Goal: Task Accomplishment & Management: Use online tool/utility

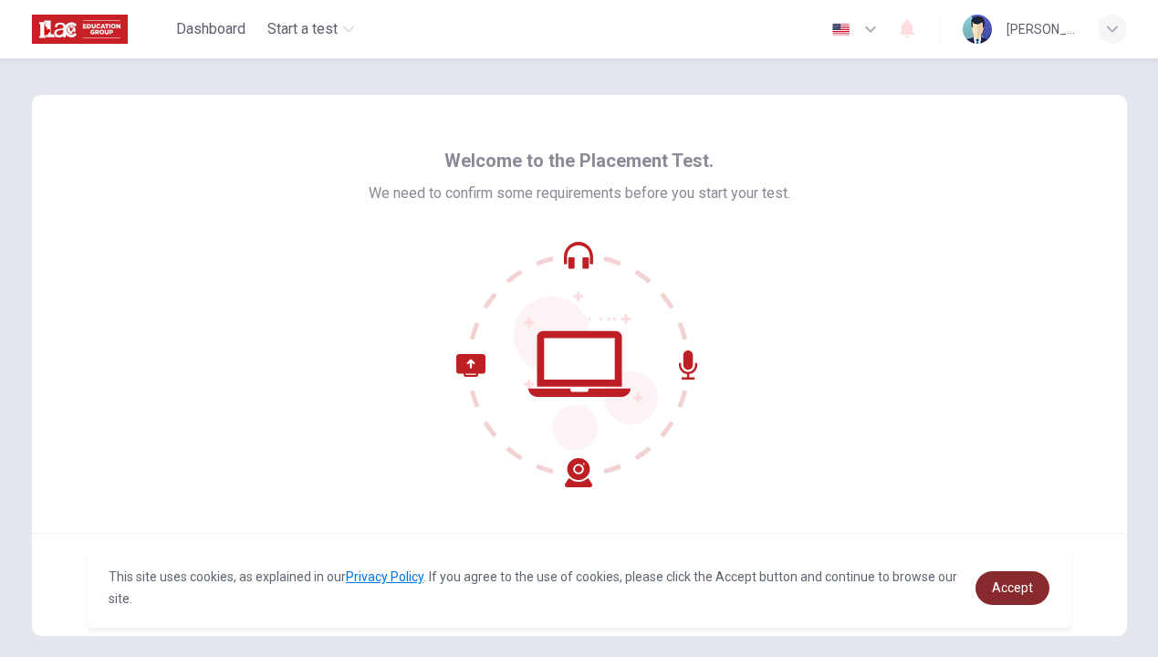
click at [1014, 590] on span "Accept" at bounding box center [1012, 587] width 41 height 15
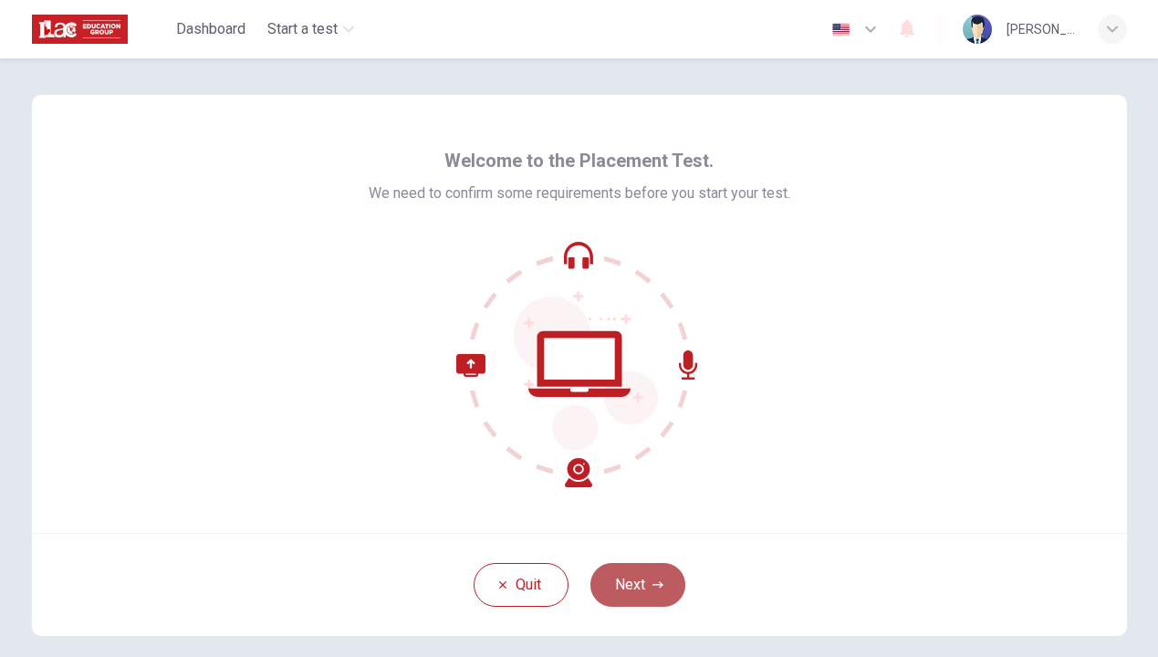
click at [634, 587] on button "Next" at bounding box center [637, 585] width 95 height 44
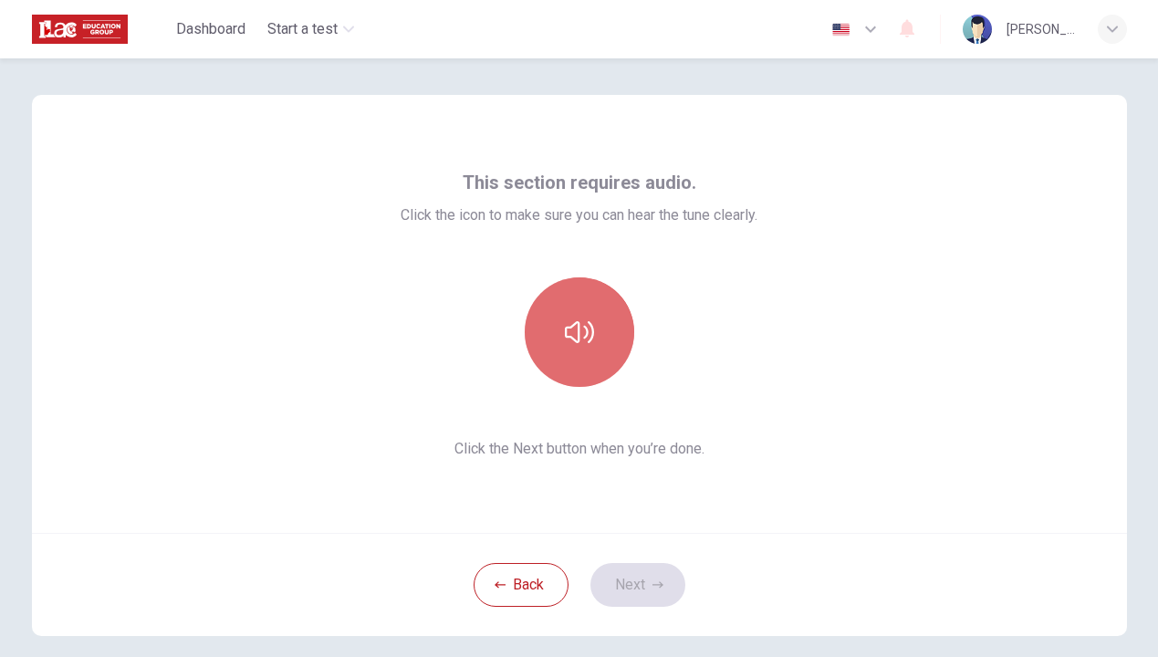
click at [574, 322] on icon "button" at bounding box center [579, 332] width 29 height 22
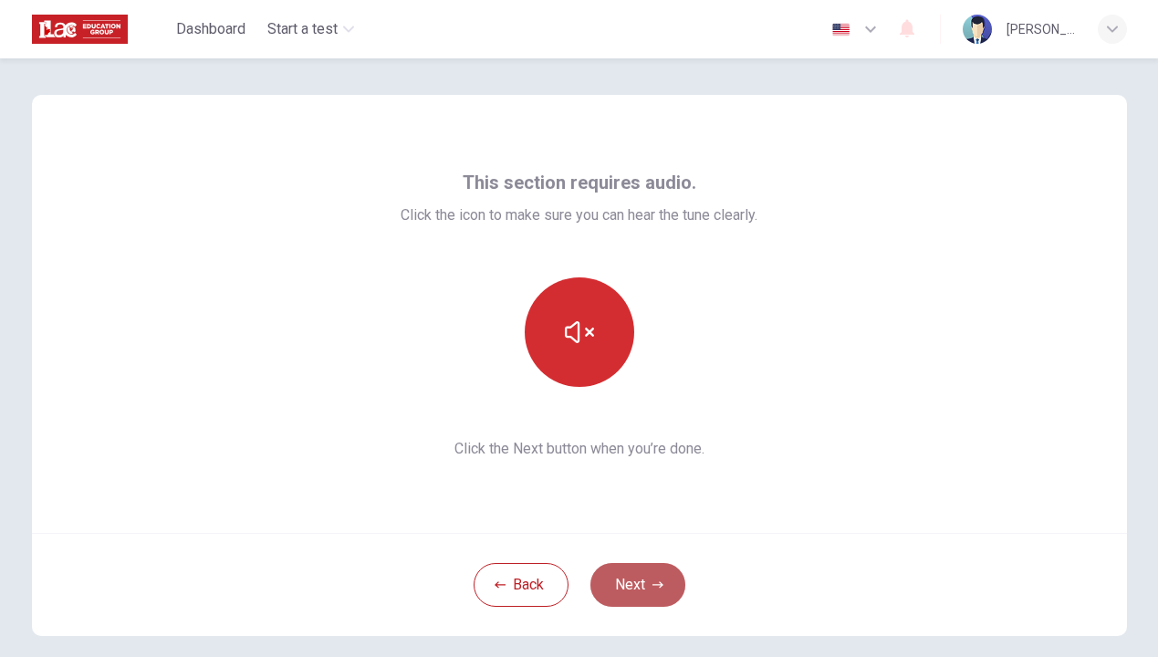
click at [635, 584] on button "Next" at bounding box center [637, 585] width 95 height 44
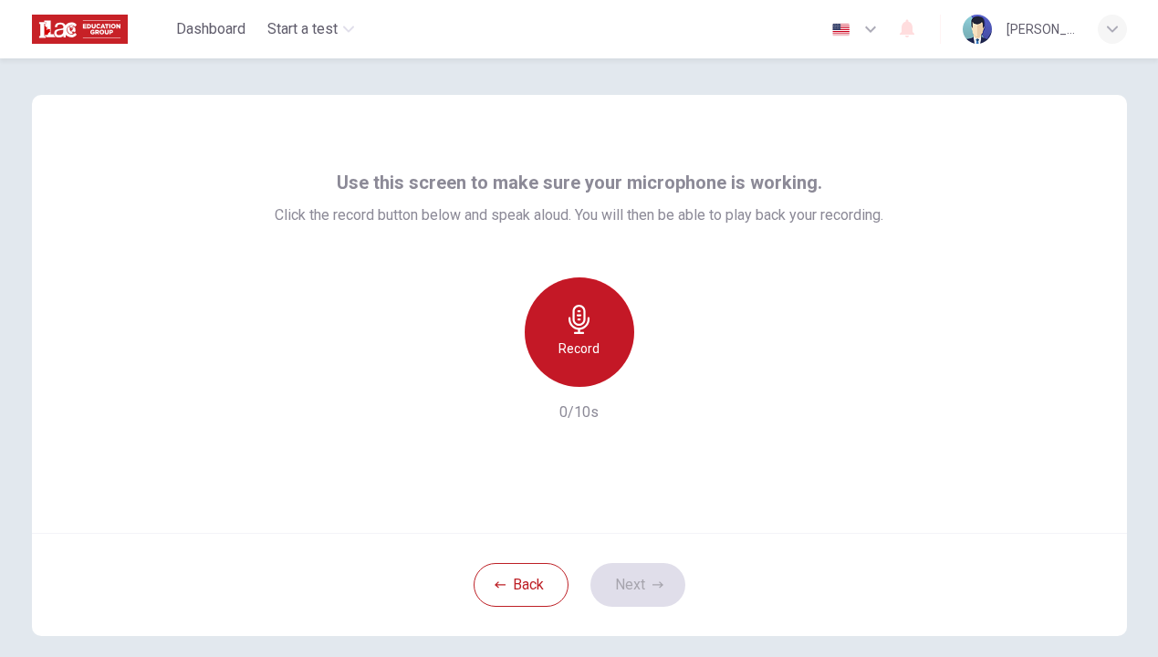
click at [569, 339] on h6 "Record" at bounding box center [578, 349] width 41 height 22
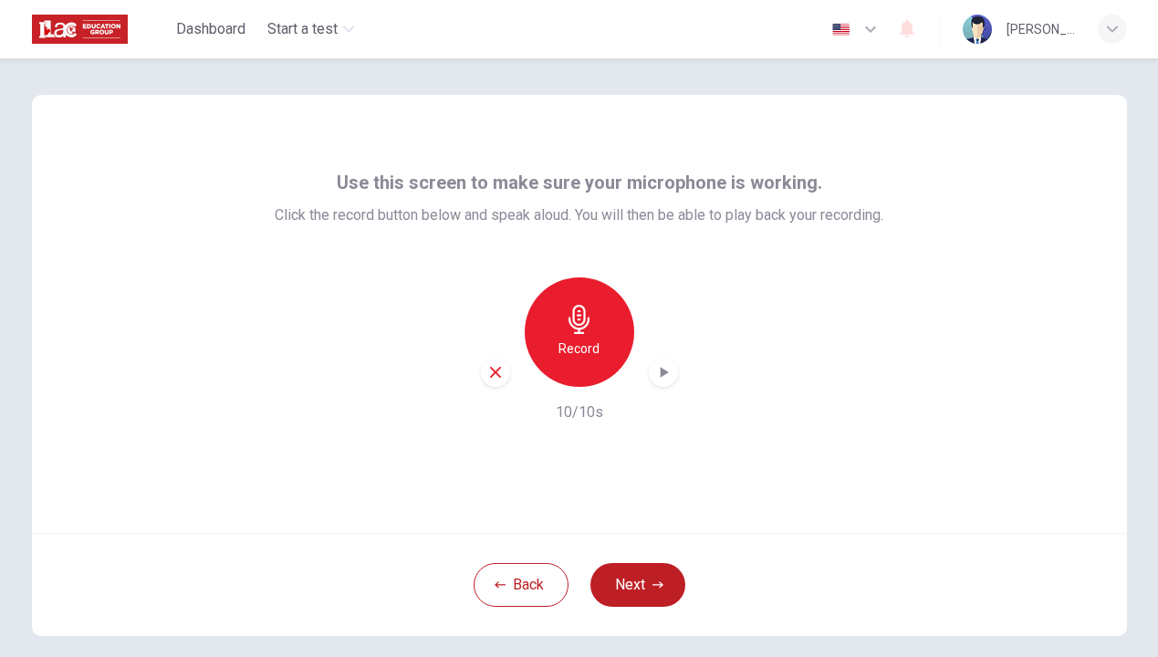
click at [660, 376] on icon "button" at bounding box center [664, 372] width 8 height 11
click at [663, 375] on icon "button" at bounding box center [663, 372] width 18 height 18
click at [585, 339] on h6 "Record" at bounding box center [578, 349] width 41 height 22
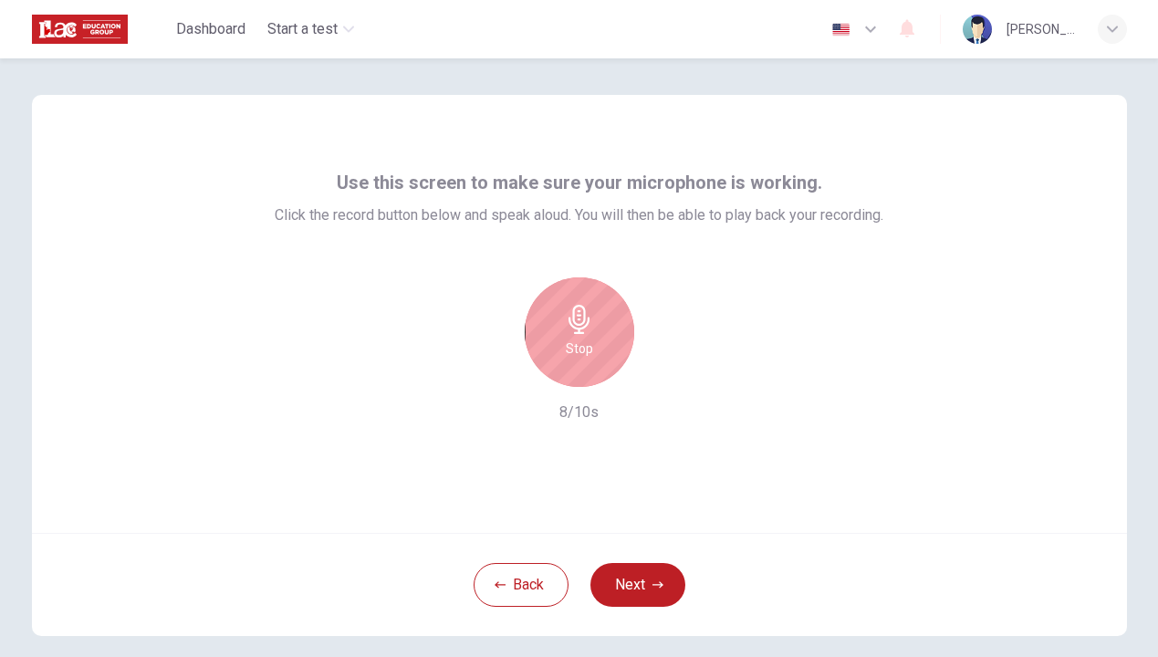
click at [578, 341] on h6 "Stop" at bounding box center [579, 349] width 27 height 22
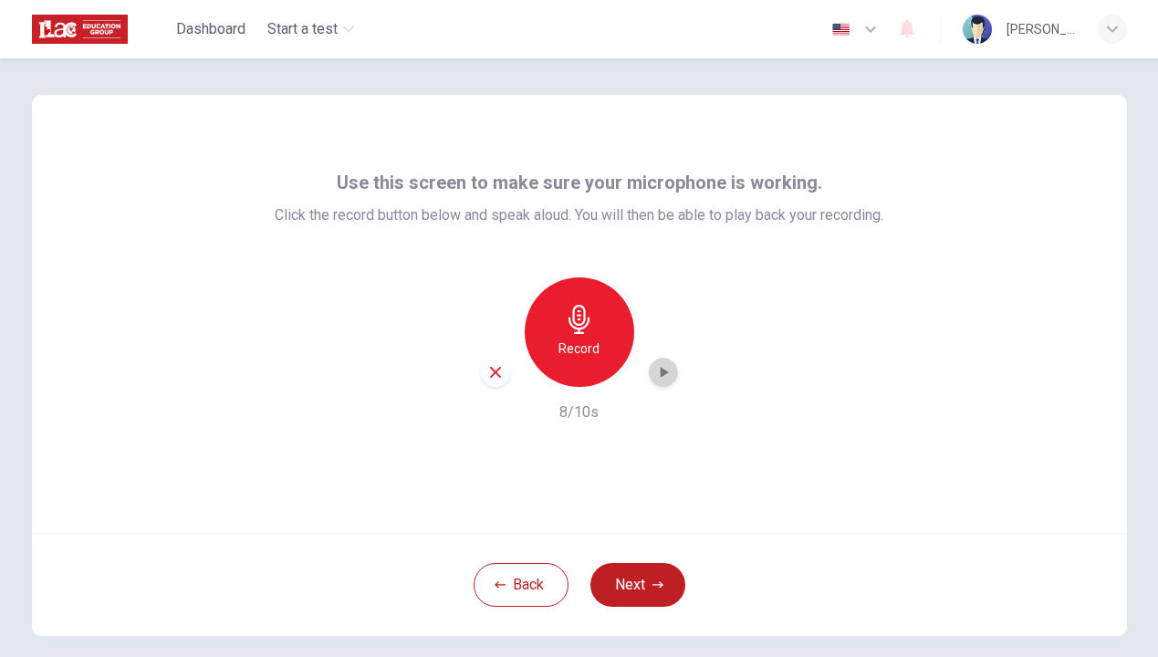
click at [663, 369] on icon "button" at bounding box center [664, 372] width 8 height 11
click at [661, 368] on icon "button" at bounding box center [664, 372] width 8 height 11
click at [582, 334] on div "Record" at bounding box center [579, 331] width 109 height 109
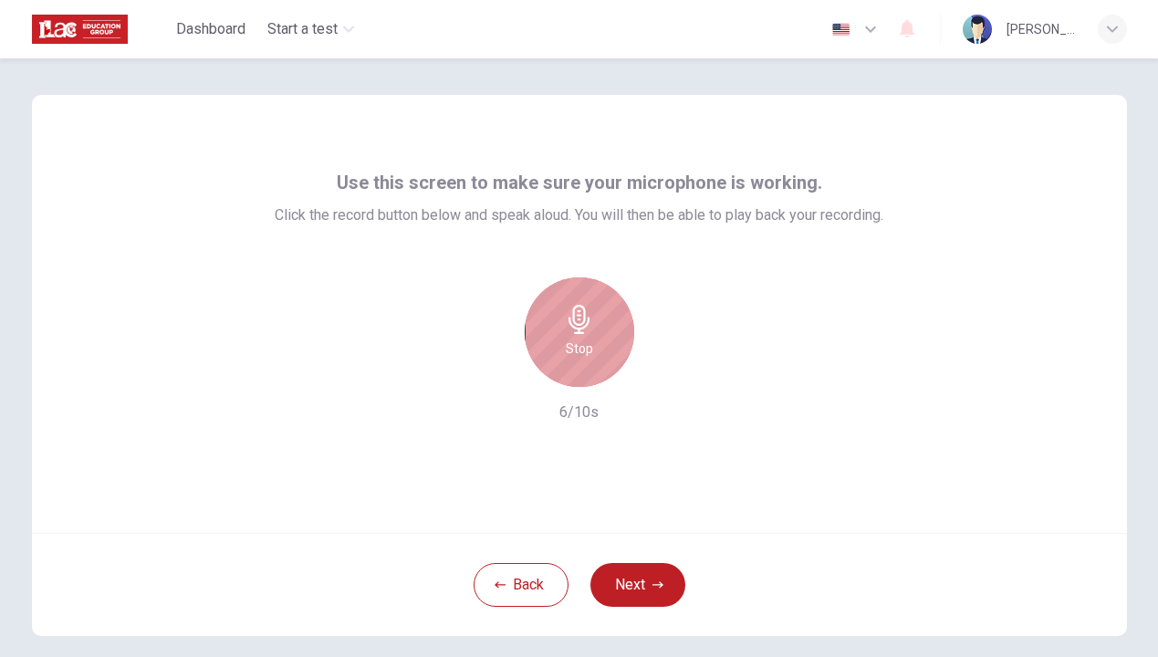
click at [582, 344] on h6 "Stop" at bounding box center [579, 349] width 27 height 22
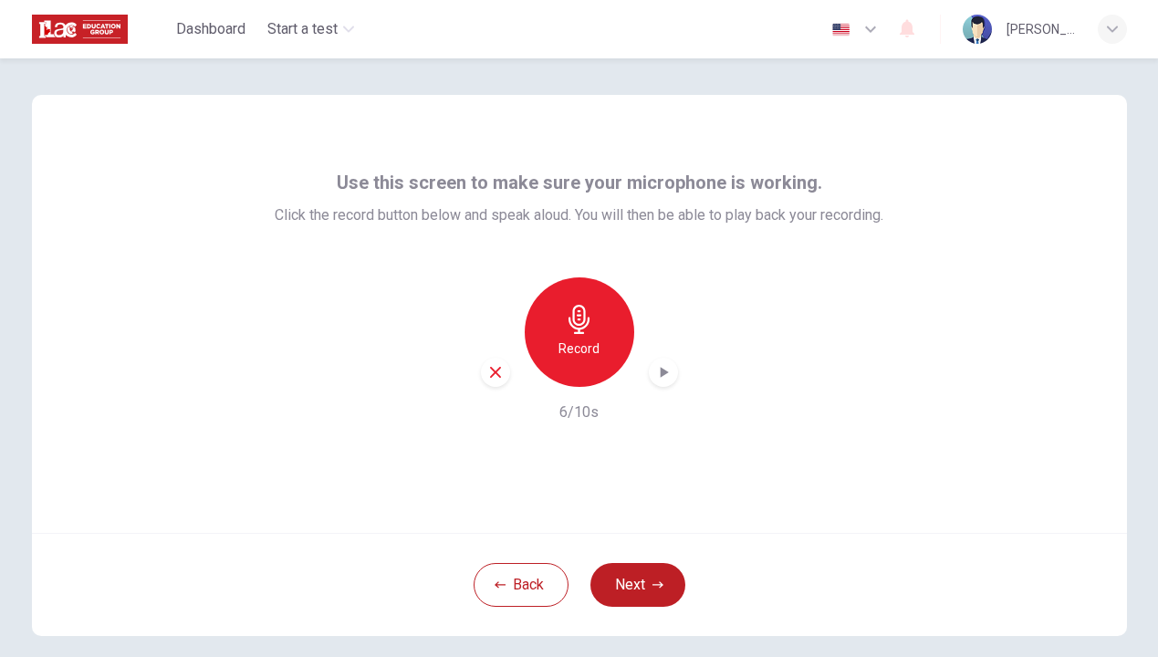
click at [494, 371] on icon "button" at bounding box center [495, 372] width 11 height 11
click at [582, 332] on icon "button" at bounding box center [578, 319] width 21 height 29
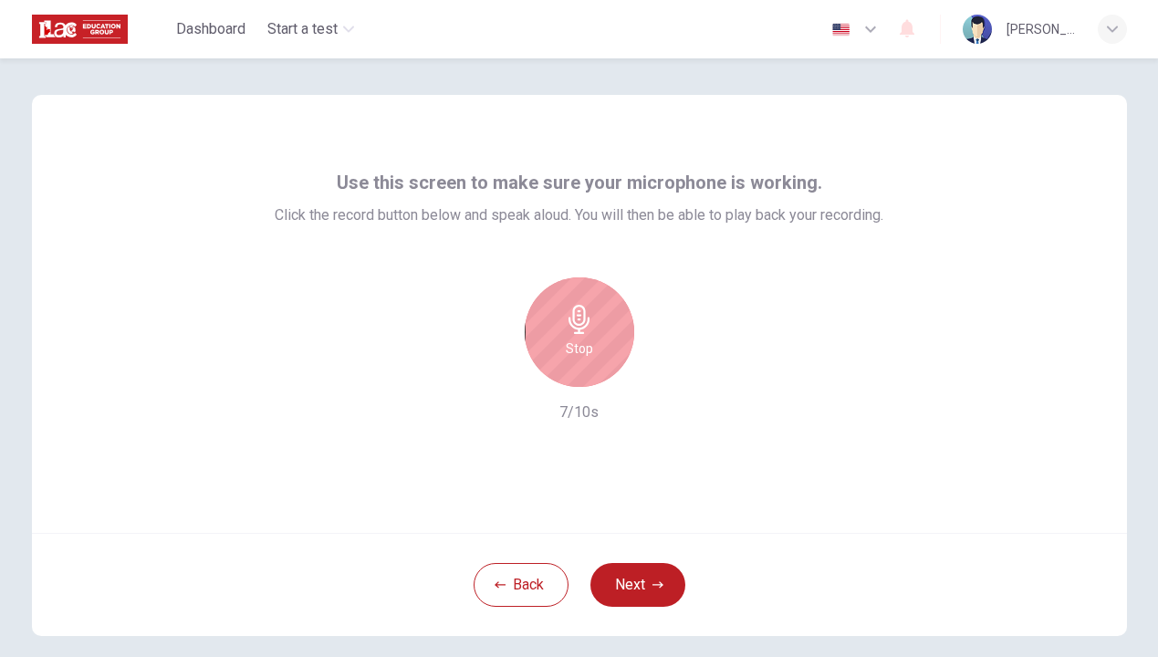
click at [582, 332] on icon "button" at bounding box center [578, 319] width 21 height 29
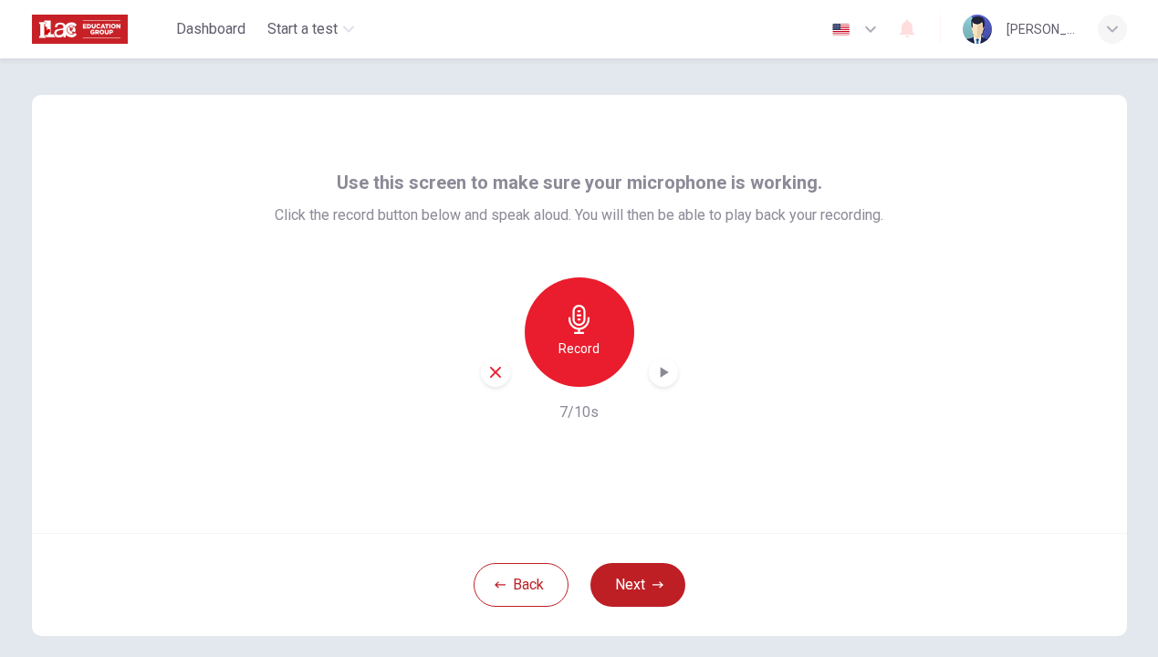
click at [662, 371] on icon "button" at bounding box center [664, 372] width 8 height 11
click at [910, 25] on icon "button" at bounding box center [907, 29] width 15 height 18
click at [508, 581] on div at bounding box center [579, 328] width 1158 height 657
click at [526, 583] on button "Back" at bounding box center [520, 585] width 95 height 44
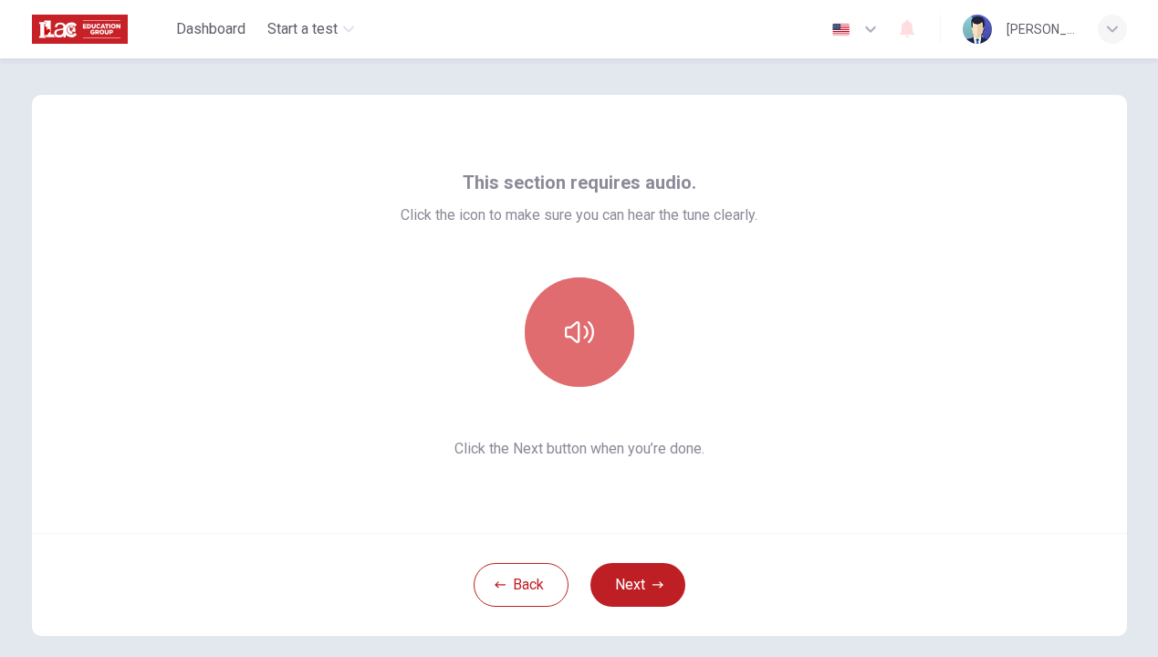
click at [590, 361] on button "button" at bounding box center [579, 331] width 109 height 109
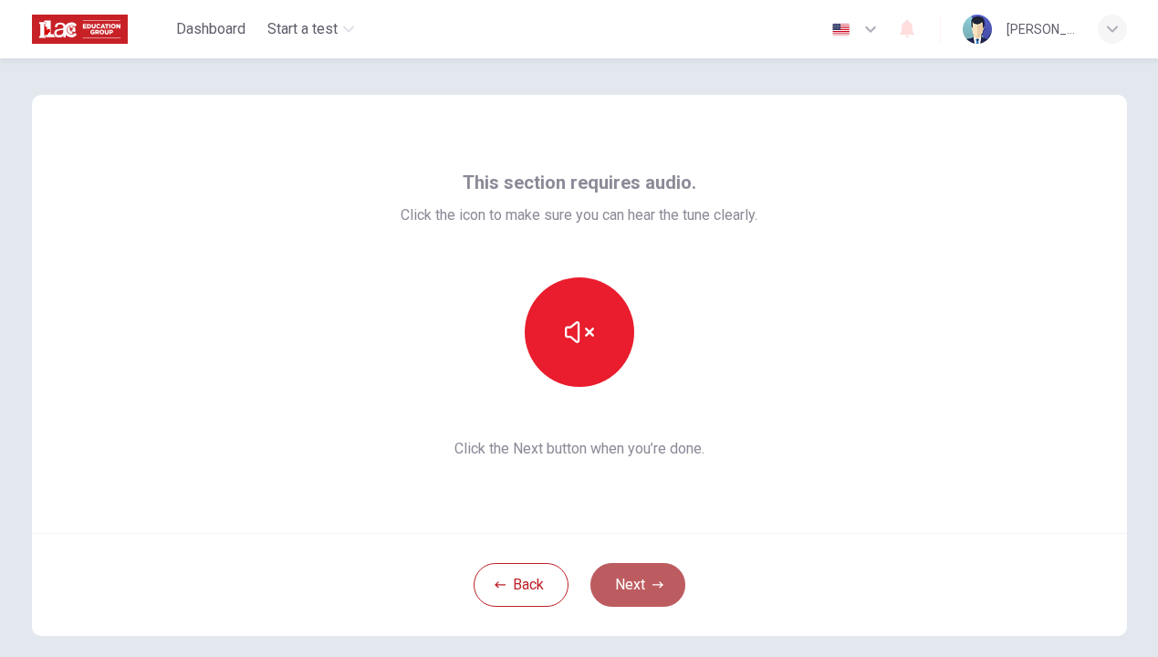
click at [647, 584] on button "Next" at bounding box center [637, 585] width 95 height 44
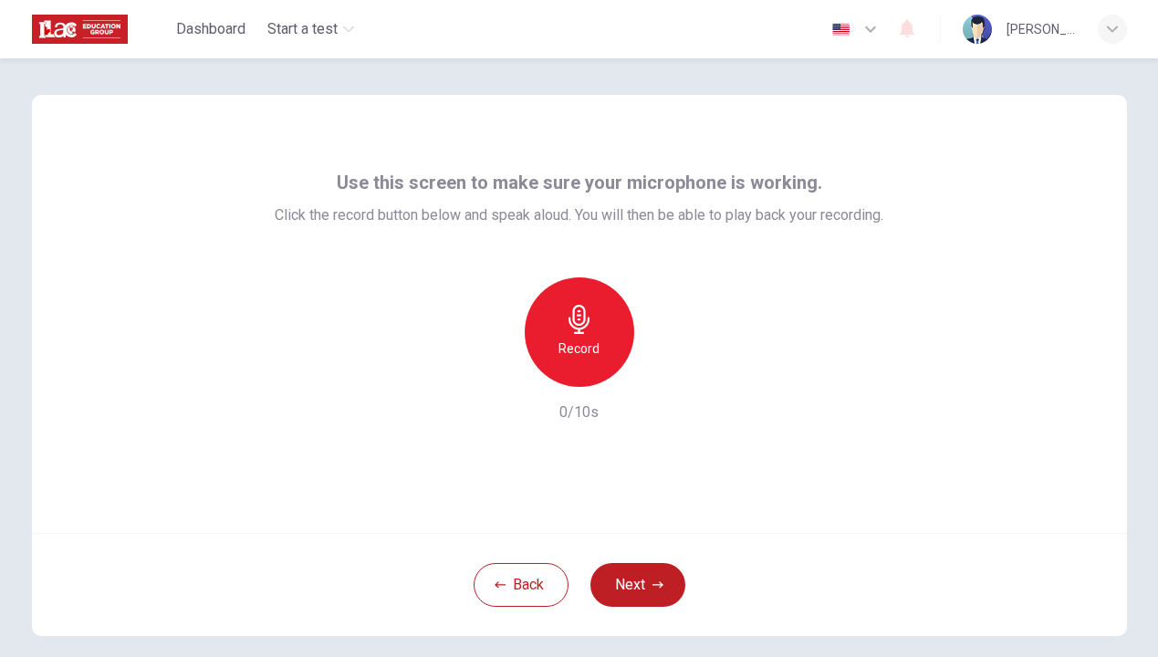
click at [584, 329] on icon "button" at bounding box center [579, 319] width 29 height 29
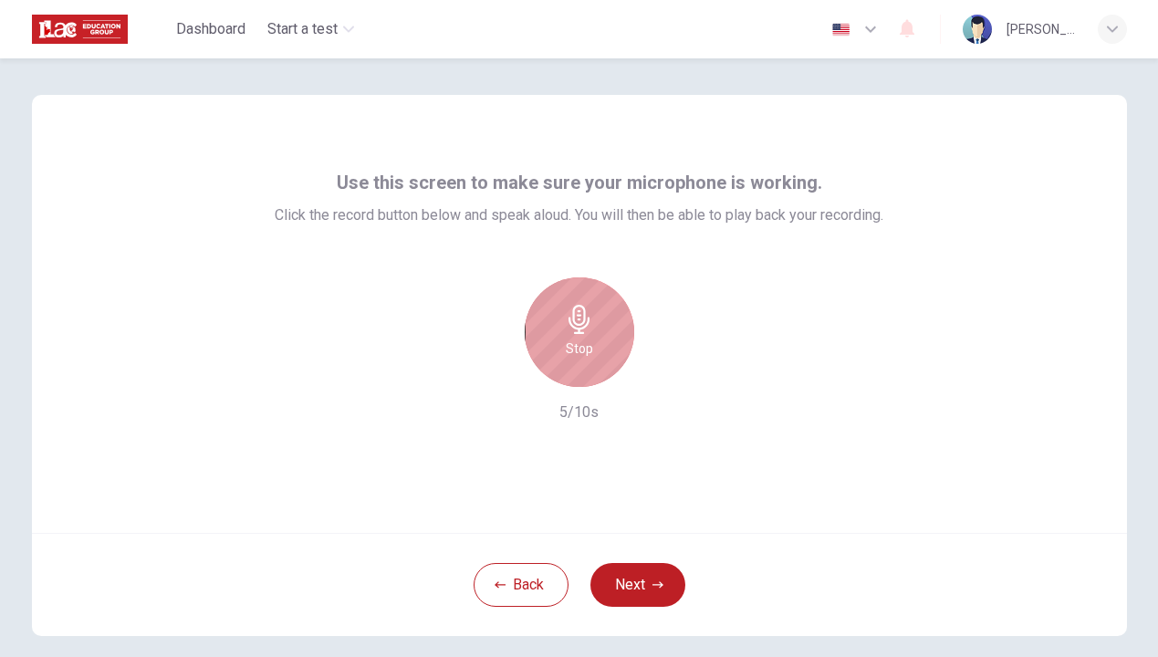
click at [579, 357] on h6 "Stop" at bounding box center [579, 349] width 27 height 22
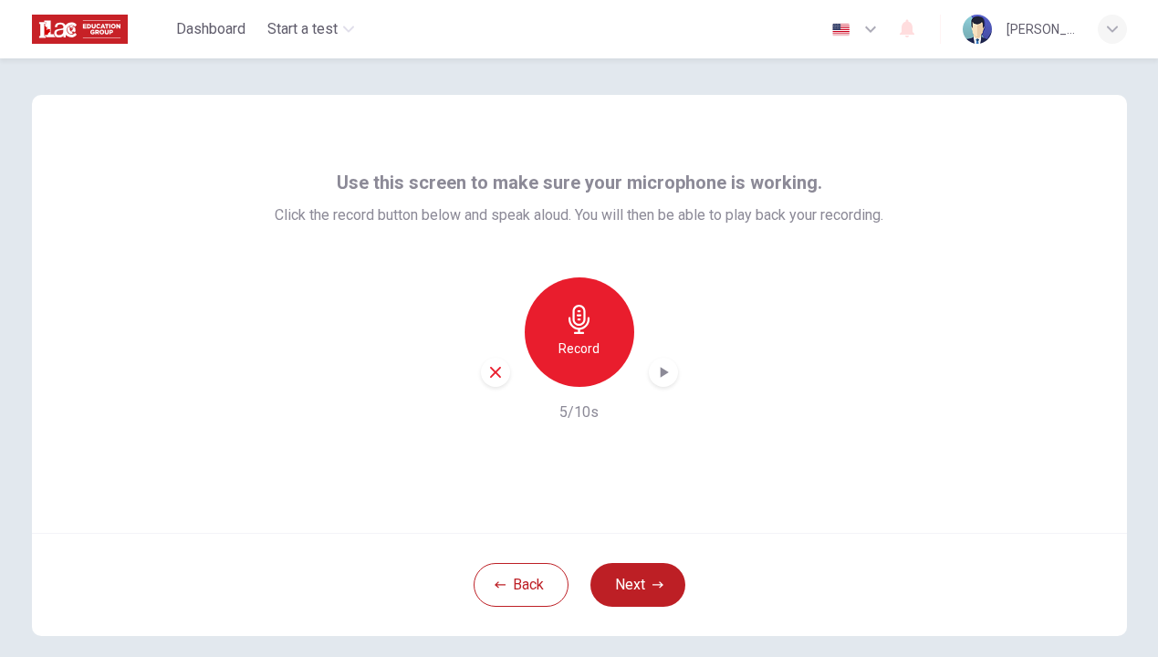
click at [666, 371] on icon "button" at bounding box center [664, 372] width 8 height 11
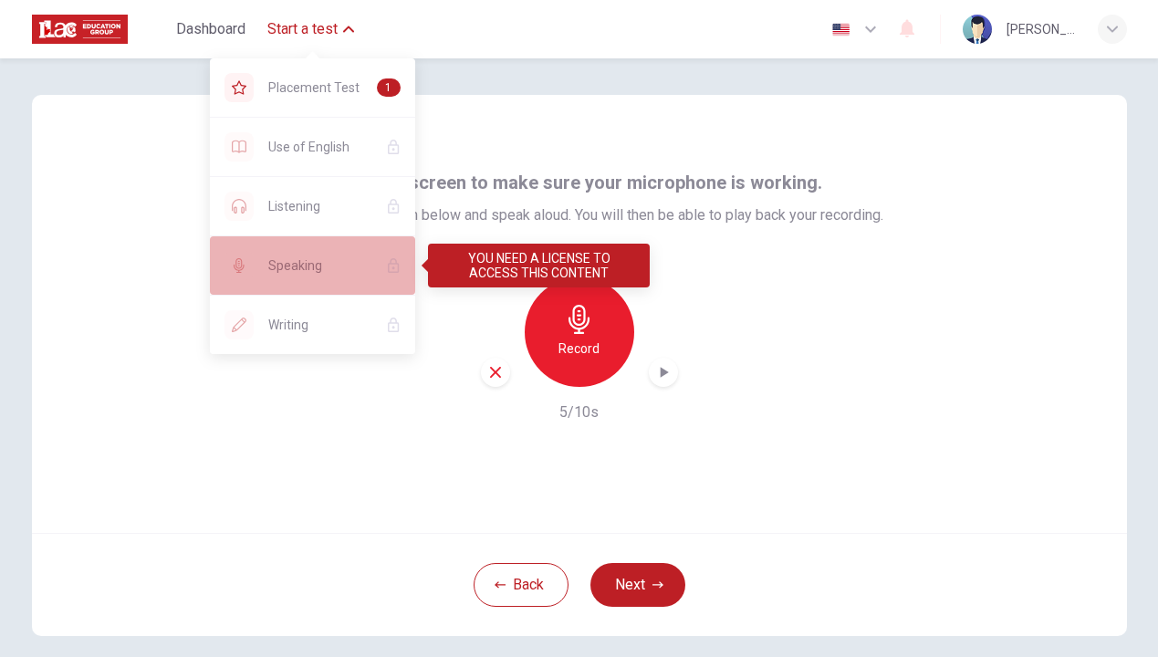
click at [313, 267] on span "Speaking" at bounding box center [319, 266] width 103 height 22
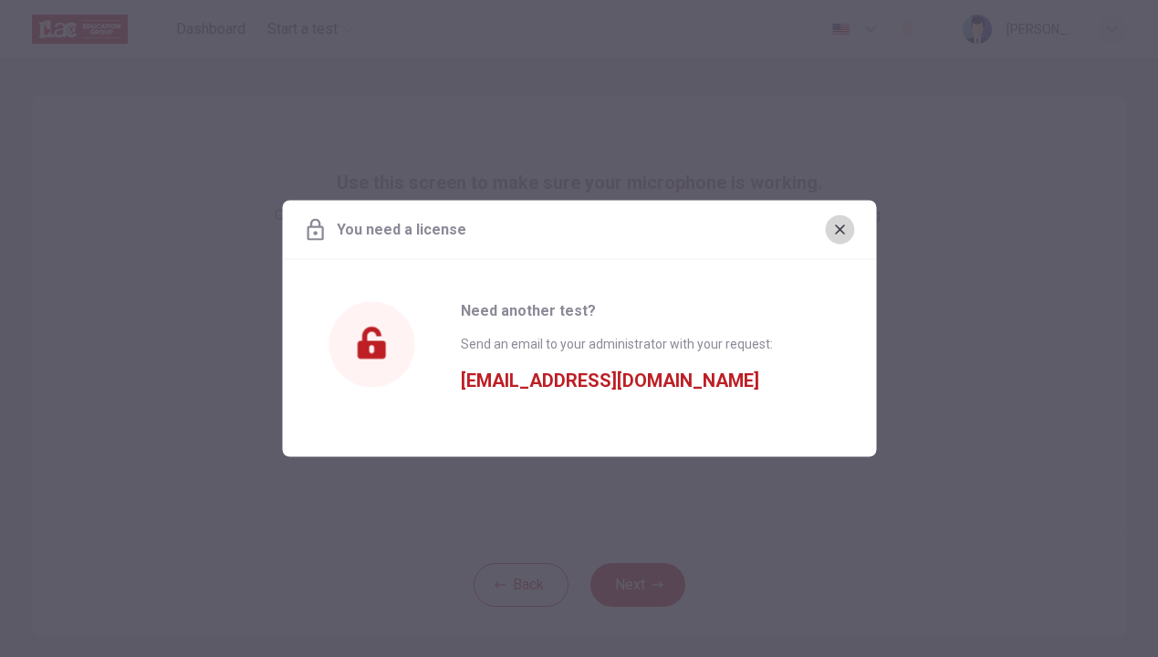
click at [840, 229] on icon "button" at bounding box center [840, 229] width 10 height 10
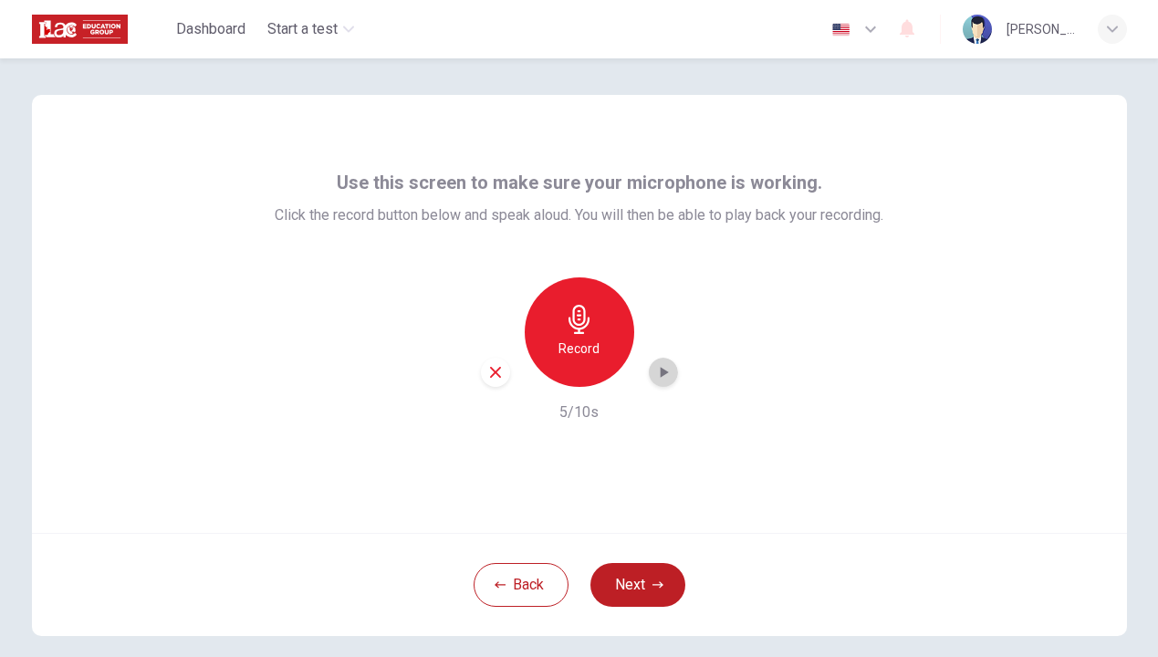
click at [666, 369] on icon "button" at bounding box center [663, 372] width 18 height 18
click at [504, 582] on icon "button" at bounding box center [499, 584] width 11 height 11
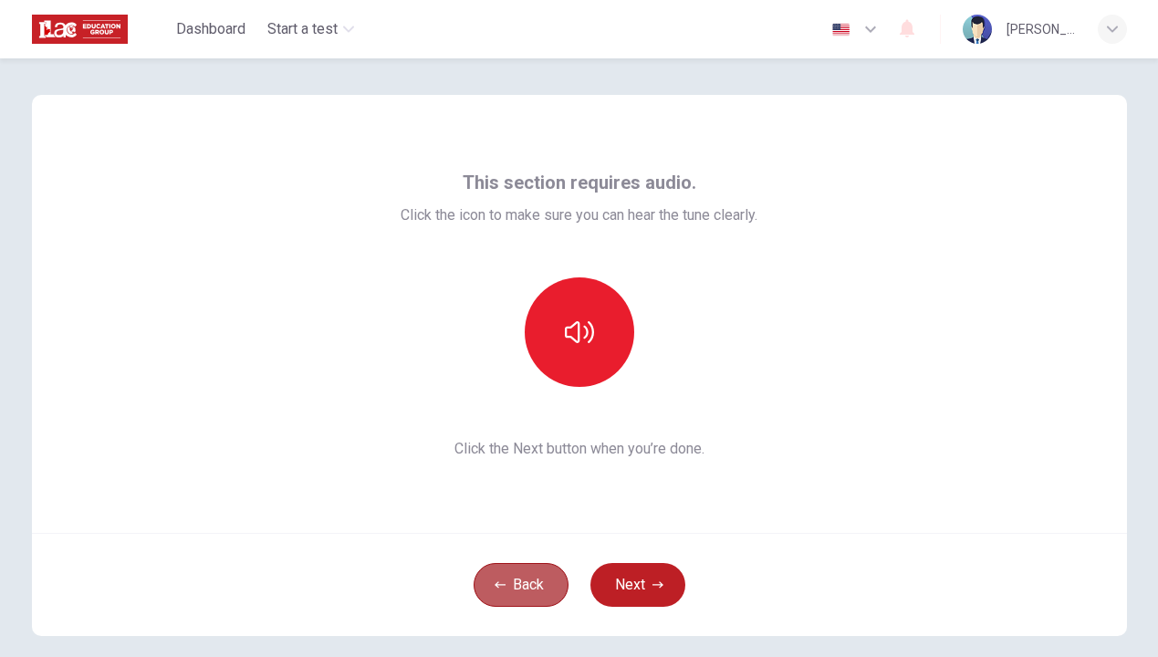
click at [504, 582] on icon "button" at bounding box center [499, 584] width 11 height 11
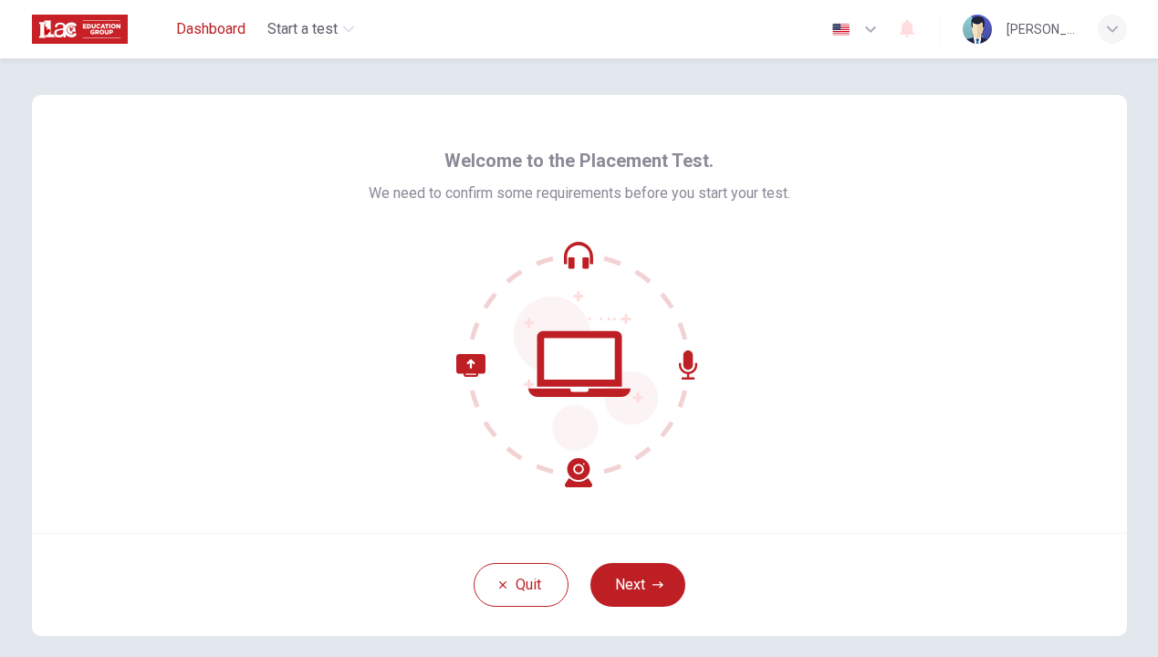
click at [206, 23] on span "Dashboard" at bounding box center [210, 29] width 69 height 22
click at [640, 589] on button "Next" at bounding box center [637, 585] width 95 height 44
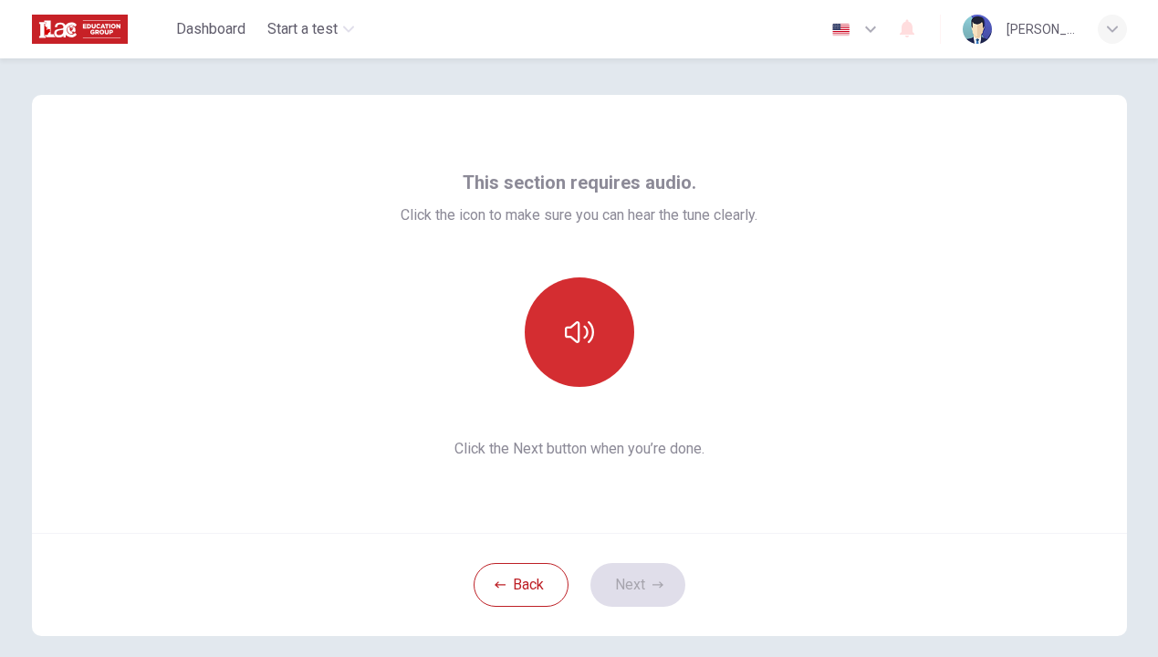
click at [588, 349] on button "button" at bounding box center [579, 331] width 109 height 109
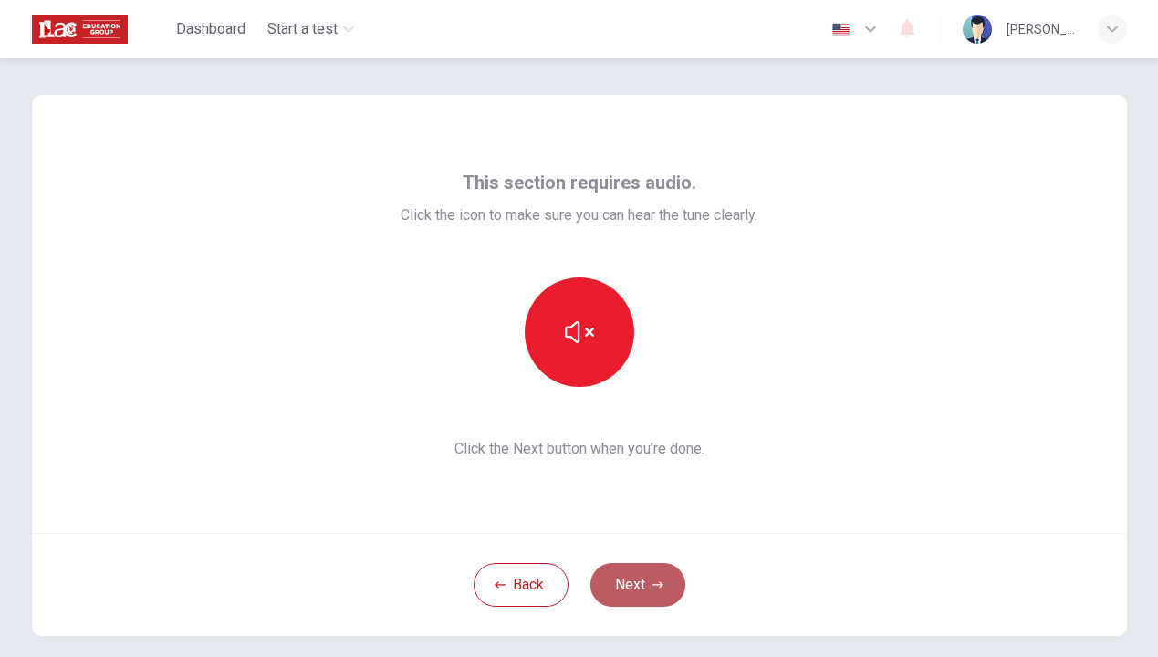
click at [634, 587] on button "Next" at bounding box center [637, 585] width 95 height 44
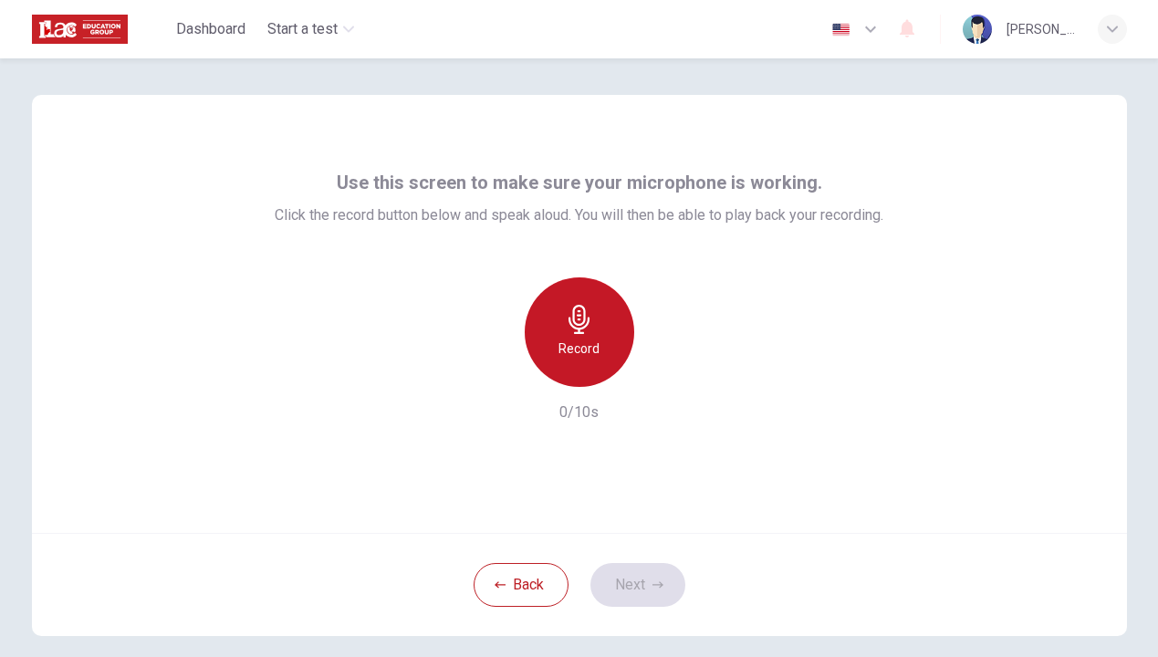
click at [580, 342] on h6 "Record" at bounding box center [578, 349] width 41 height 22
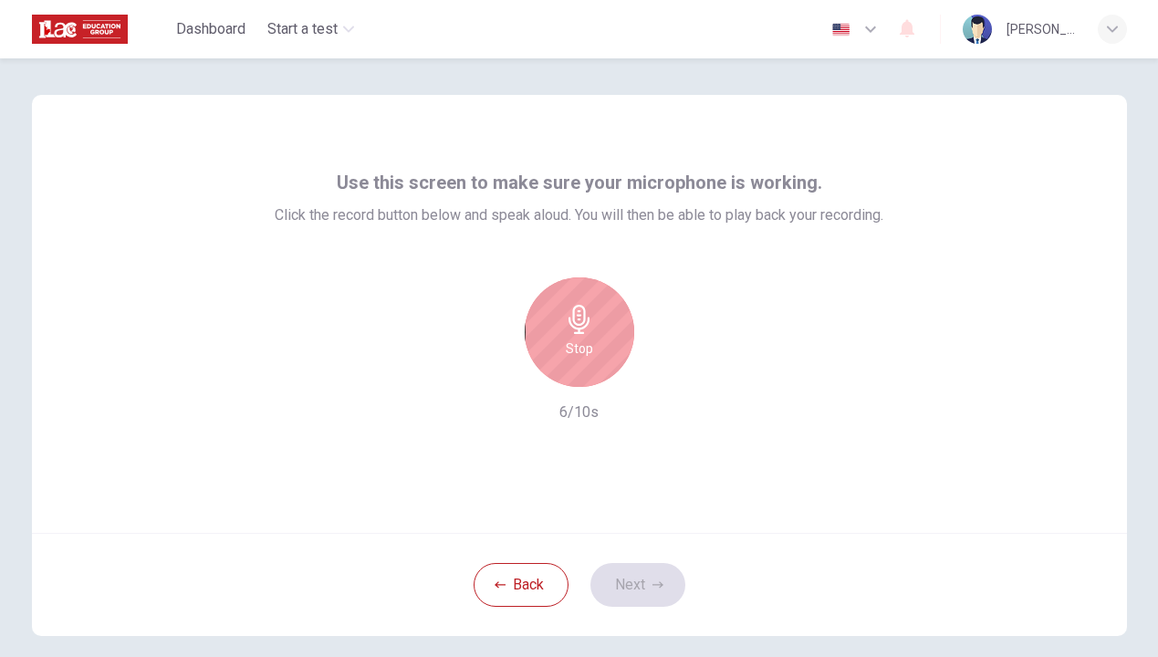
click at [580, 342] on h6 "Stop" at bounding box center [579, 349] width 27 height 22
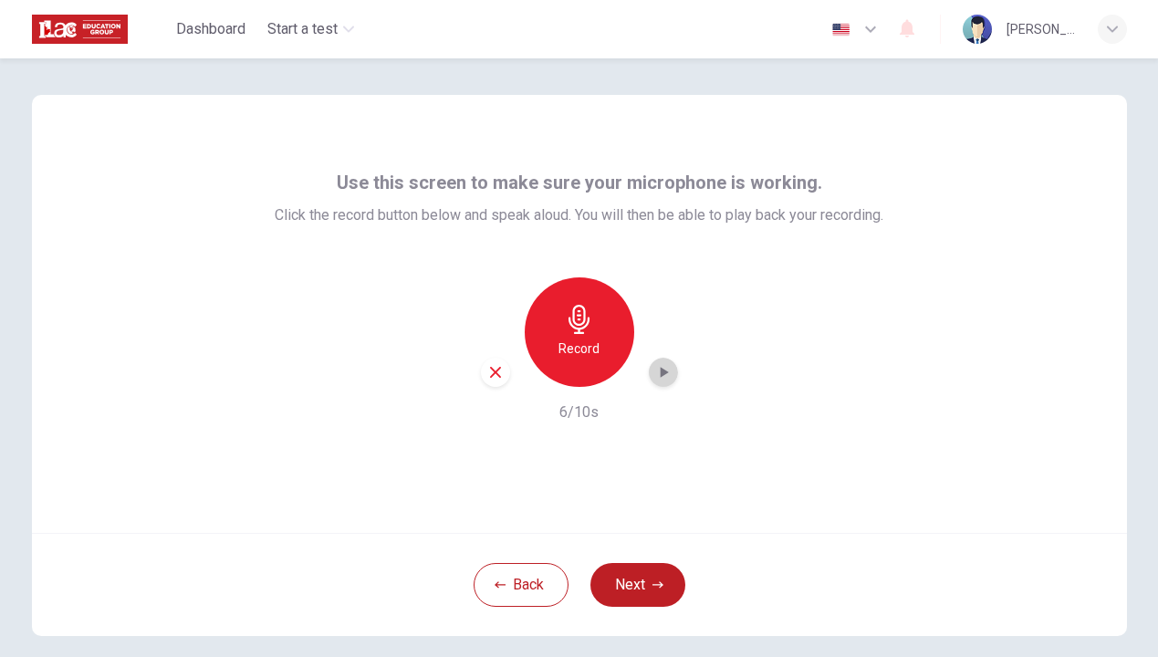
click at [661, 374] on icon "button" at bounding box center [664, 372] width 8 height 11
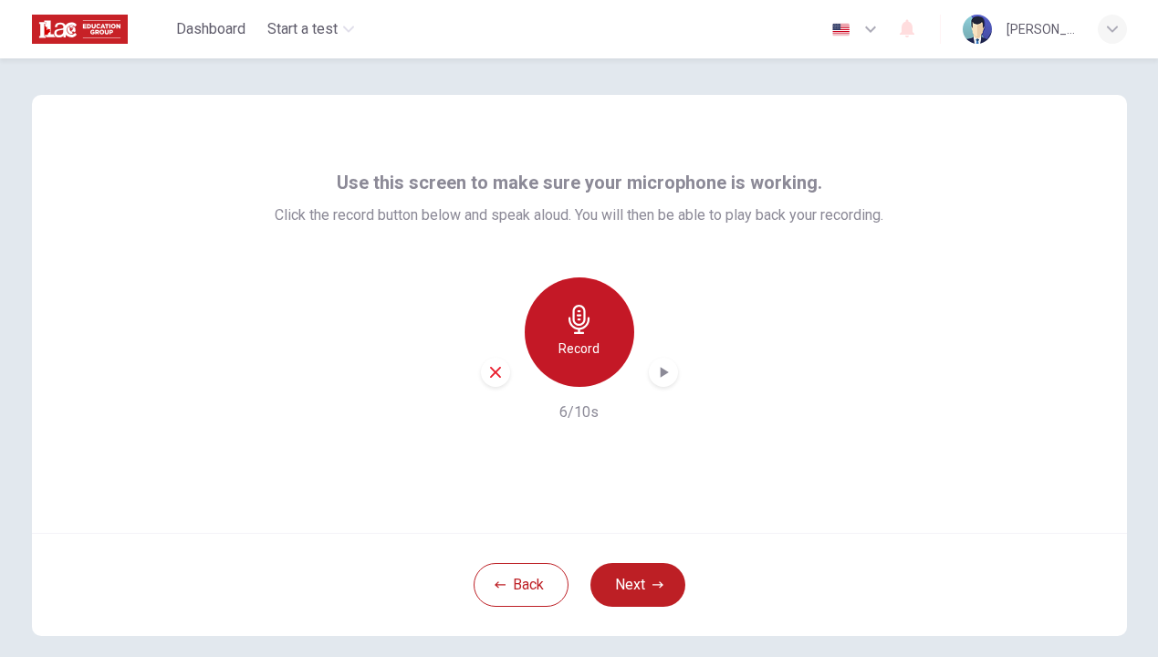
click at [596, 337] on div "Record" at bounding box center [579, 331] width 109 height 109
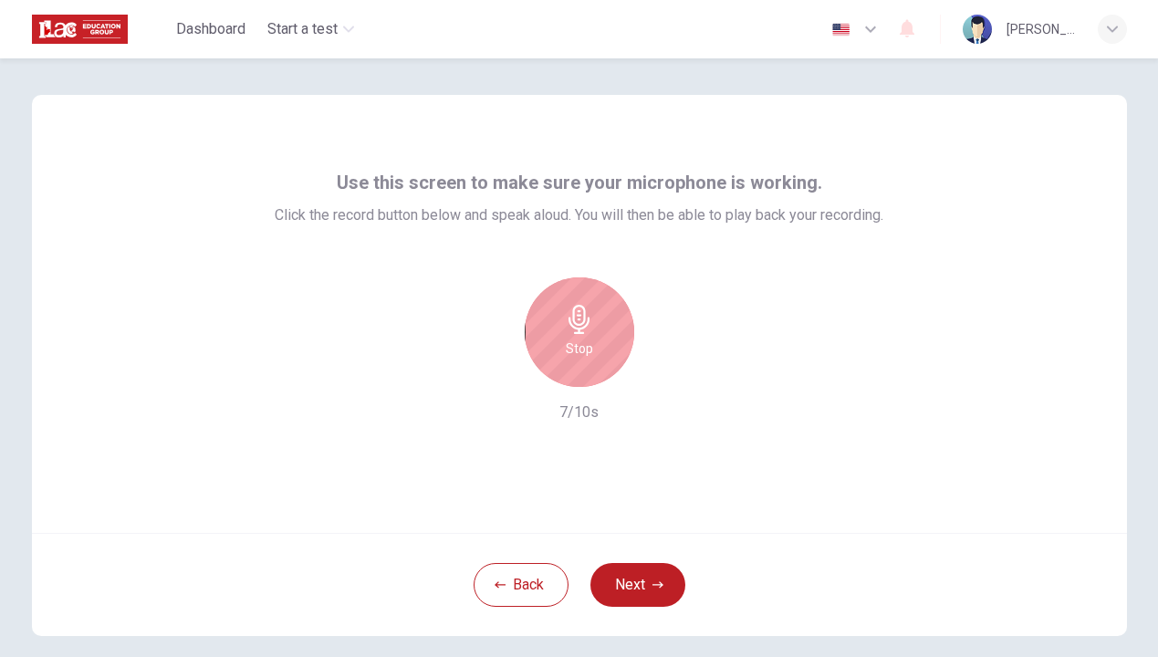
click at [596, 337] on div "Stop" at bounding box center [579, 331] width 109 height 109
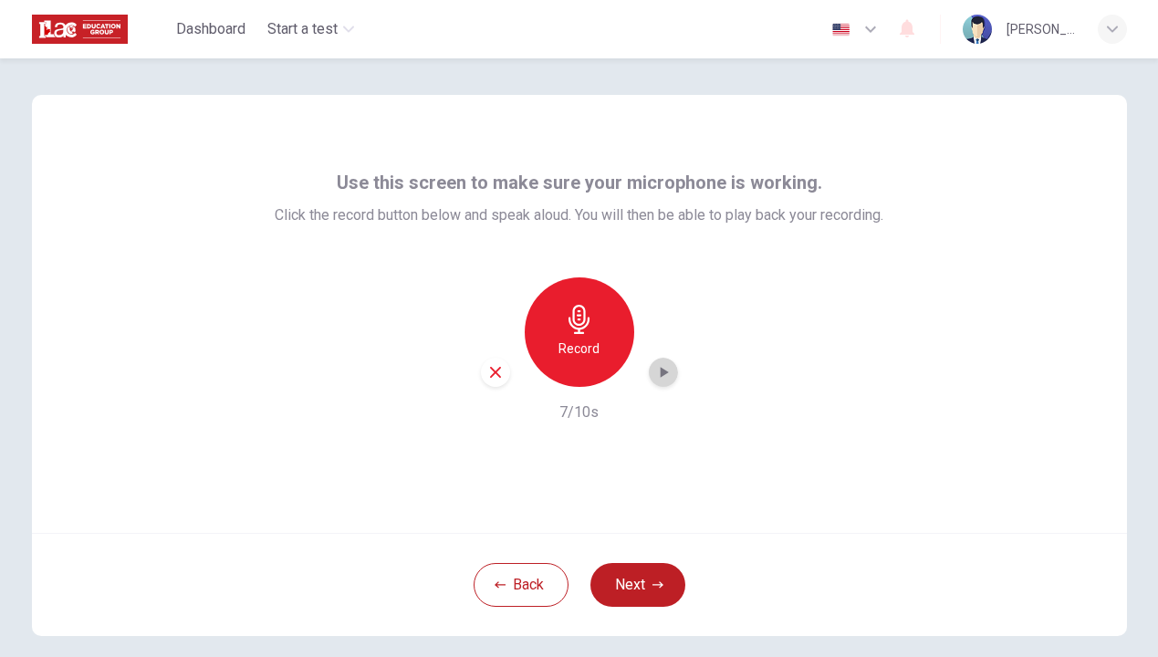
click at [661, 369] on icon "button" at bounding box center [664, 372] width 8 height 11
